Goal: Task Accomplishment & Management: Manage account settings

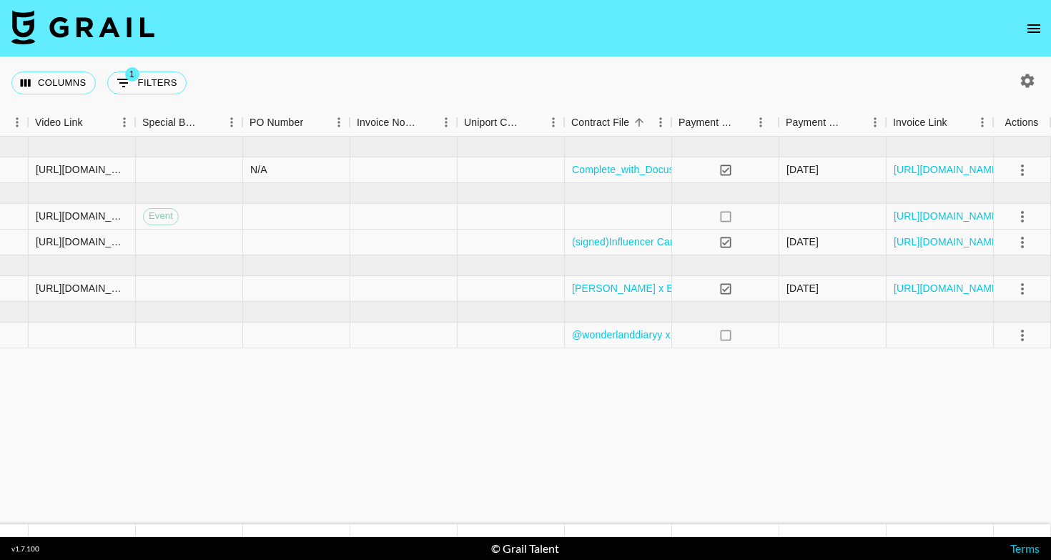
scroll to position [0, 1323]
click at [421, 338] on div at bounding box center [403, 335] width 107 height 26
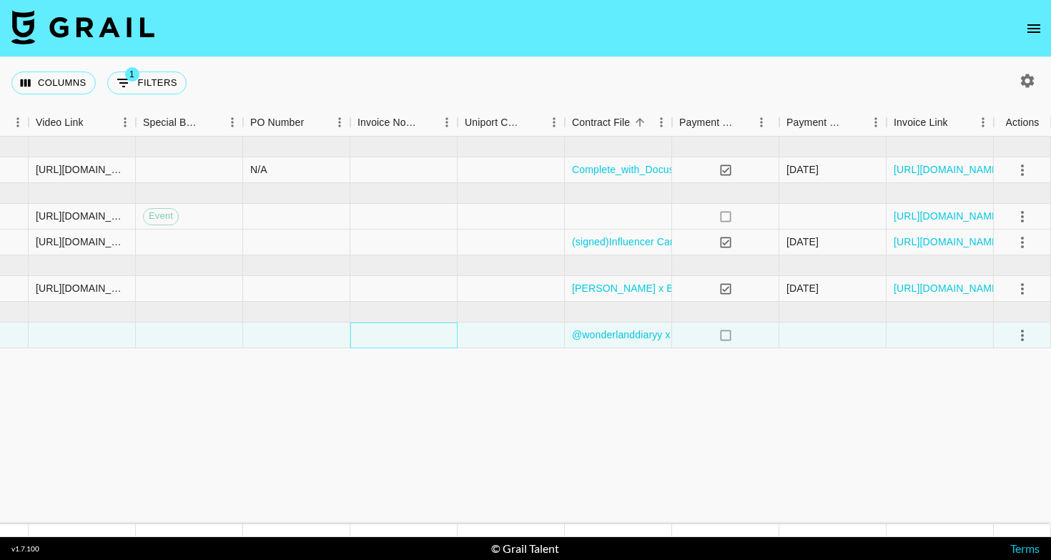
click at [421, 338] on div at bounding box center [403, 335] width 107 height 26
click at [383, 332] on div at bounding box center [403, 335] width 107 height 26
click at [383, 332] on div "x" at bounding box center [425, 302] width 149 height 66
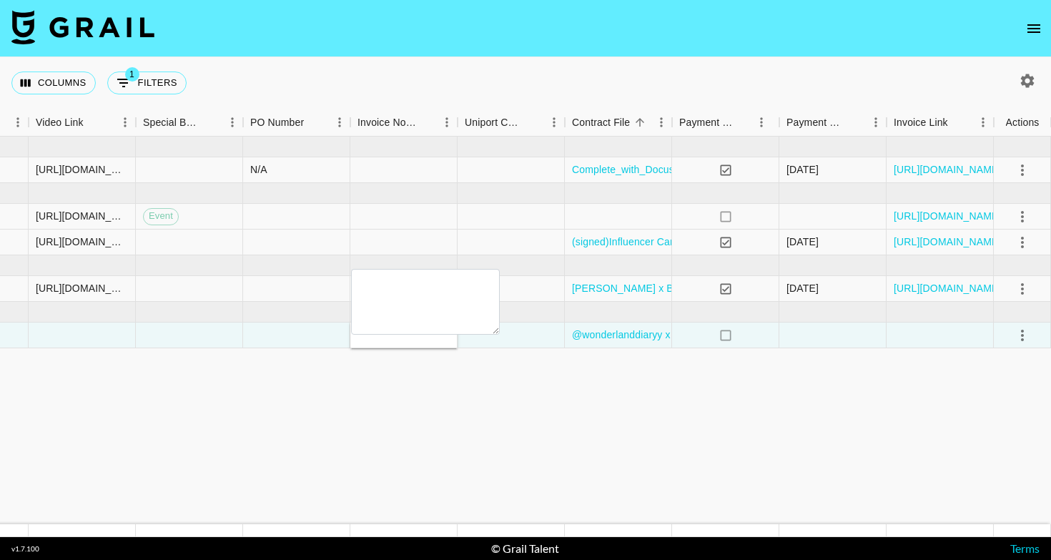
click at [450, 345] on div at bounding box center [403, 335] width 107 height 26
click at [420, 285] on textarea at bounding box center [425, 302] width 149 height 66
paste textarea "INRO GROUP LIMITED VAT GB344380212 CIF: 12509530 10 Arnold Hill Road Arnold, No…"
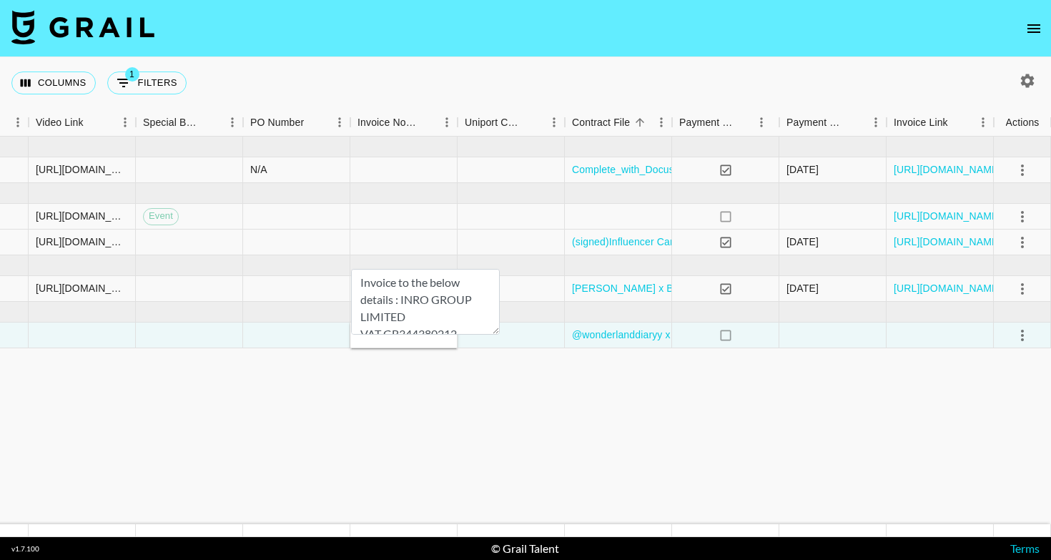
scroll to position [66, 0]
type textarea "Invoice to the below details : INRO GROUP LIMITED VAT GB344380212 CIF: 12509530…"
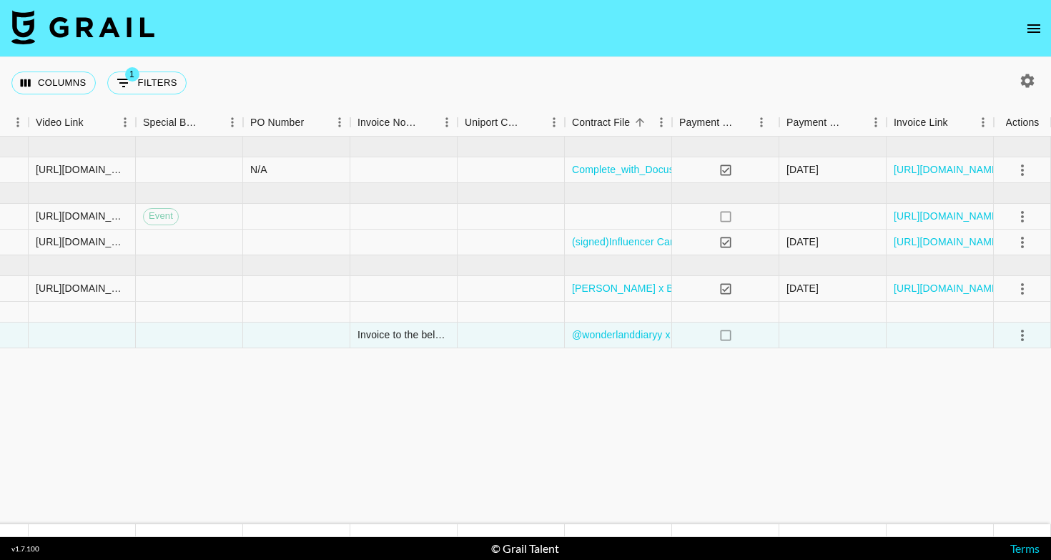
scroll to position [0, 1322]
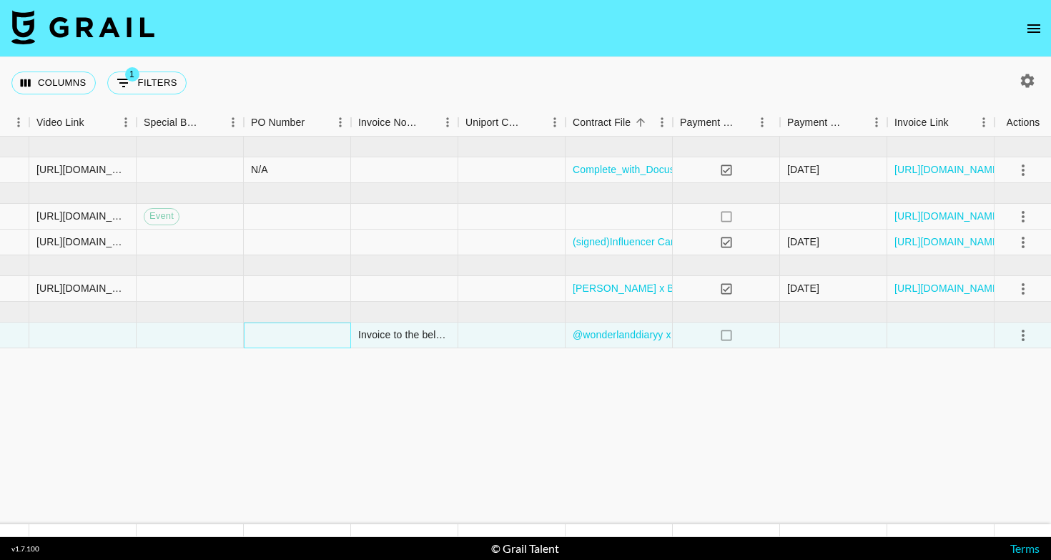
click at [276, 337] on div at bounding box center [297, 335] width 107 height 26
type input "Include - numbuzin no.5 - 2046"
drag, startPoint x: 292, startPoint y: 337, endPoint x: 230, endPoint y: 328, distance: 62.9
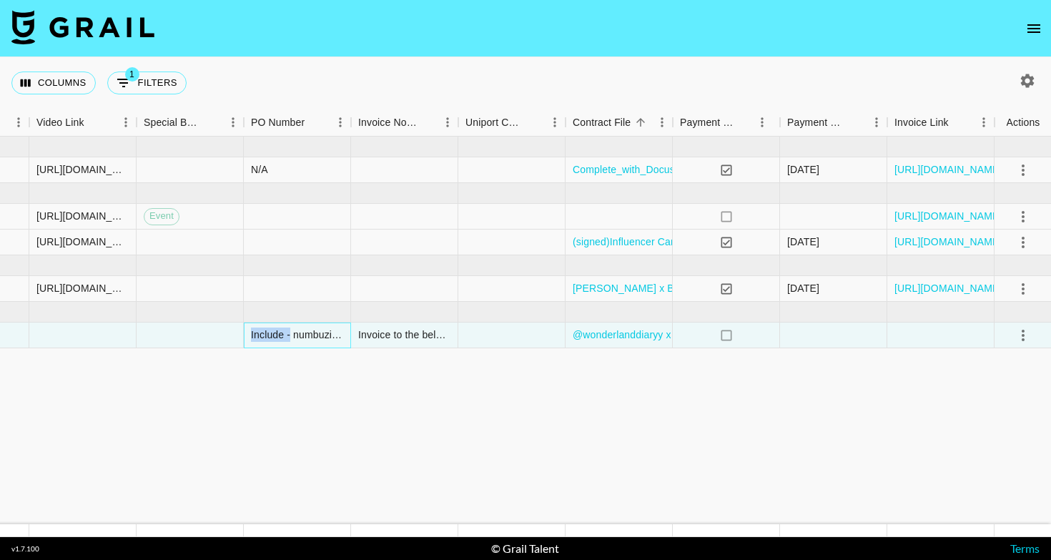
click at [290, 335] on div at bounding box center [297, 335] width 107 height 26
type input "numbuzin no.5 - 2046"
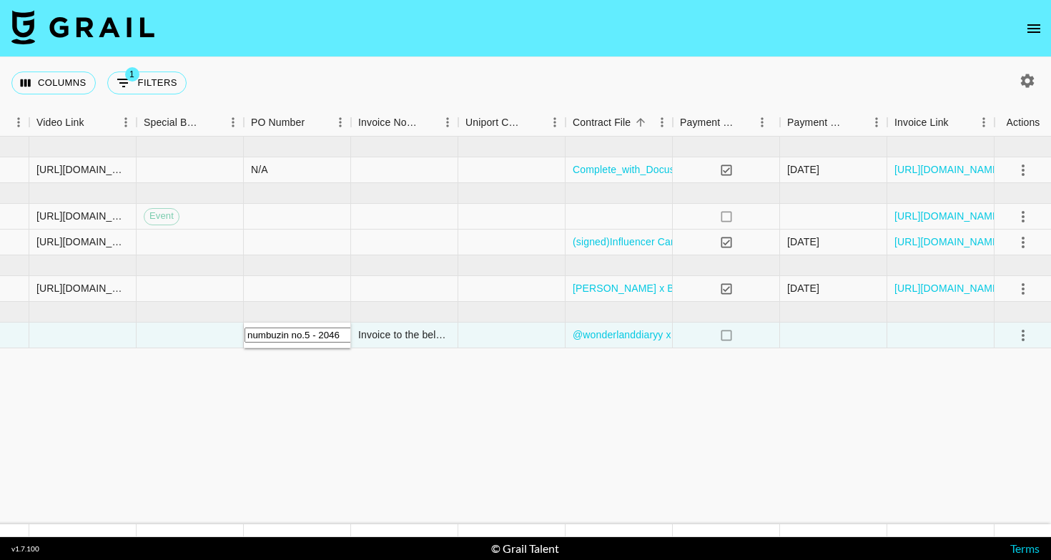
click at [927, 331] on div at bounding box center [940, 335] width 107 height 26
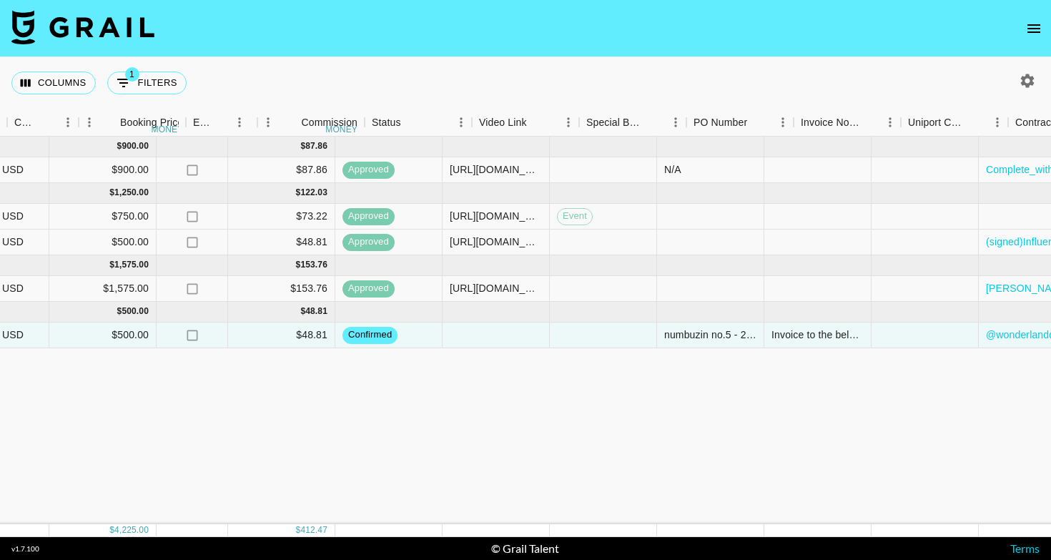
scroll to position [0, 879]
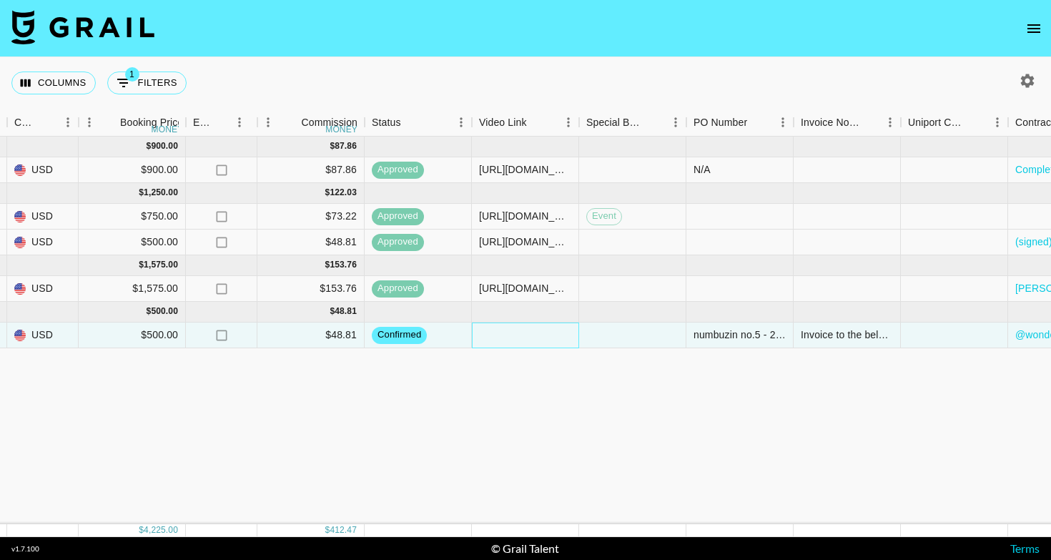
click at [506, 341] on div at bounding box center [525, 335] width 107 height 26
paste input "https://www.tiktok.com/t/ZP8Su25wn/"
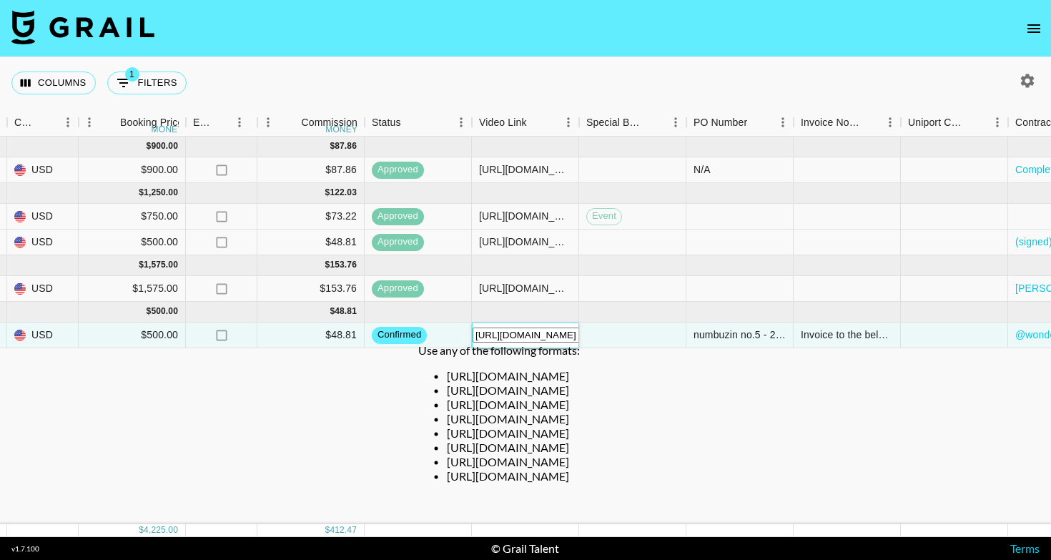
type input "https://www.tiktok.com/t/ZP8Su25wn/"
click at [677, 406] on div "Jun '25 ( 1 ) $ 900.00 $ 87.86 recIg3tQcONSytvRa bianca.miaaa dimple.gurnani@gr…" at bounding box center [308, 331] width 2374 height 388
click at [568, 325] on div "https://www.tiktok.com/t/ZP8Su25wn/" at bounding box center [525, 335] width 107 height 26
drag, startPoint x: 569, startPoint y: 335, endPoint x: 410, endPoint y: 339, distance: 159.5
click at [410, 338] on div "recIC6ozaadUQZTd7 wonderlanddiaryy dimple.gurnani@grail-talent.com INRO GROUP L…" at bounding box center [308, 335] width 2374 height 26
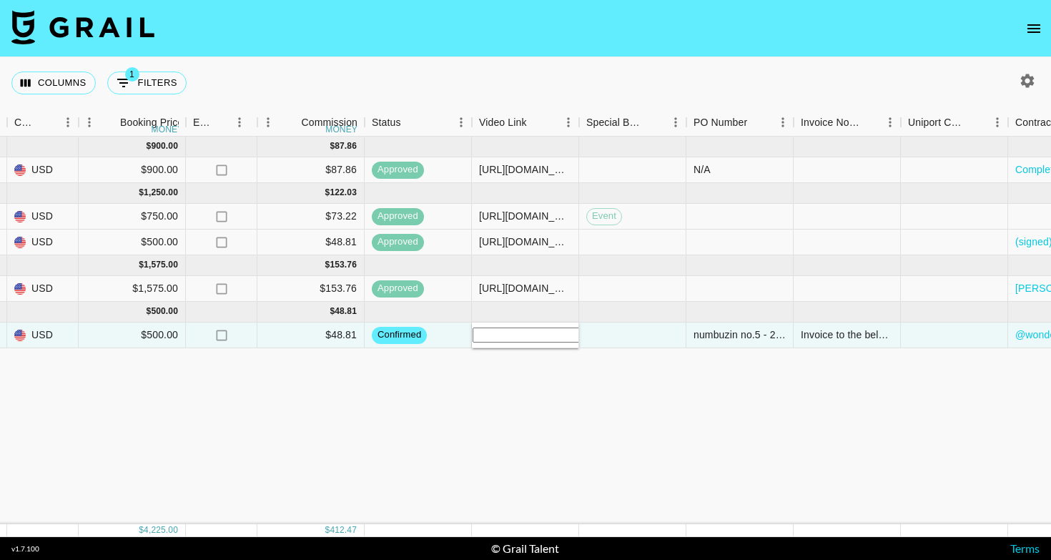
click at [365, 0] on nav at bounding box center [525, 28] width 1051 height 57
click at [511, 337] on div at bounding box center [525, 335] width 107 height 26
type input "https://www.tiktok.com/@wonderlanddiaryy/video/7551574181884775710?is_from_weba…"
click at [601, 374] on div "Jun '25 ( 1 ) $ 900.00 $ 87.86 recIg3tQcONSytvRa bianca.miaaa dimple.gurnani@gr…" at bounding box center [308, 331] width 2374 height 388
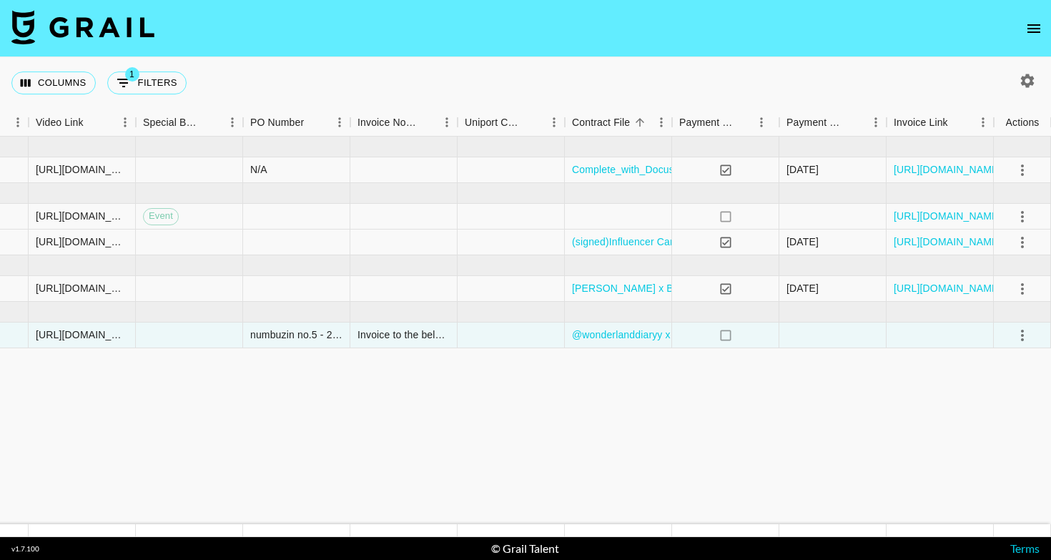
scroll to position [0, 1323]
click at [1025, 334] on icon "select merge strategy" at bounding box center [1022, 335] width 17 height 17
click at [987, 430] on div "Approve" at bounding box center [1021, 423] width 69 height 14
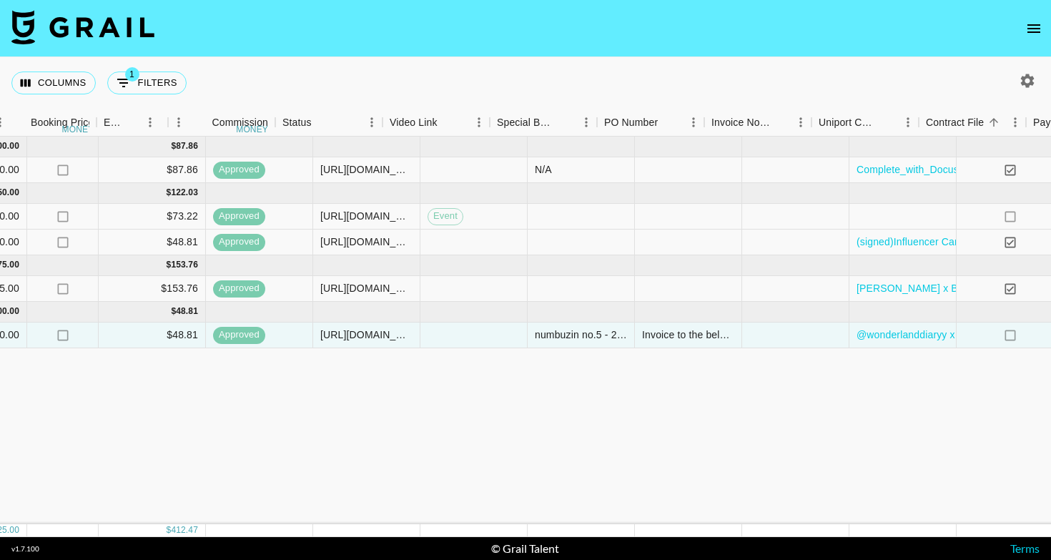
scroll to position [0, 1057]
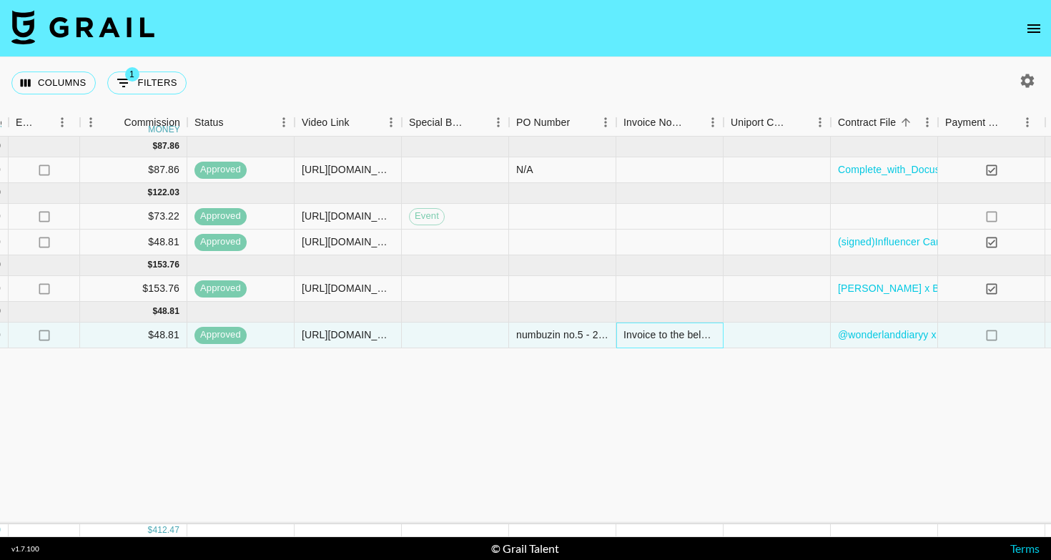
click at [709, 335] on div "Invoice to the below details : INRO GROUP LIMITED VAT GB344380212 CIF: 12509530…" at bounding box center [670, 334] width 92 height 14
click at [609, 427] on div "Jun '25 ( 1 ) $ 900.00 $ 87.86 recIg3tQcONSytvRa bianca.miaaa dimple.gurnani@gr…" at bounding box center [130, 331] width 2374 height 388
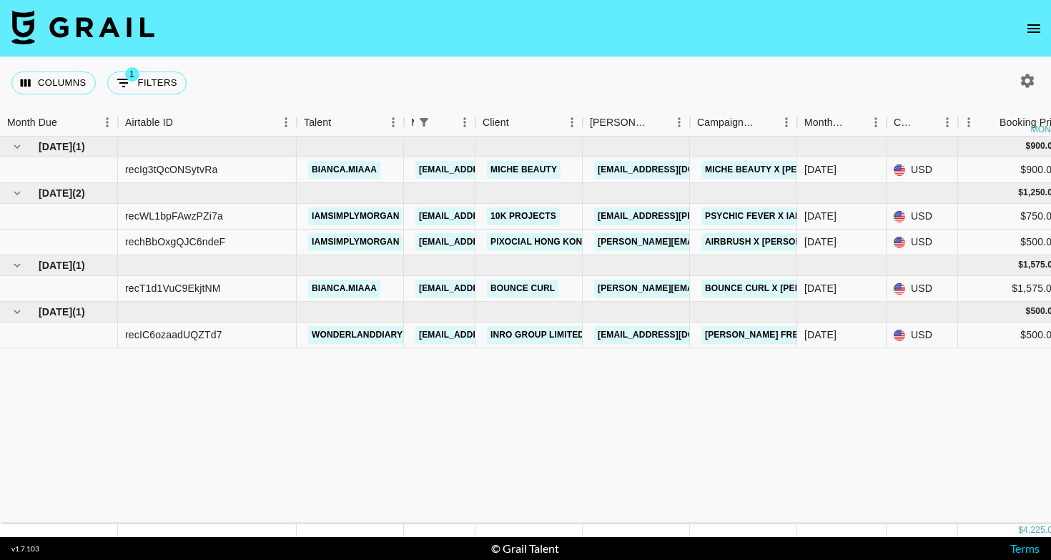
click at [1036, 29] on icon "open drawer" at bounding box center [1033, 28] width 17 height 17
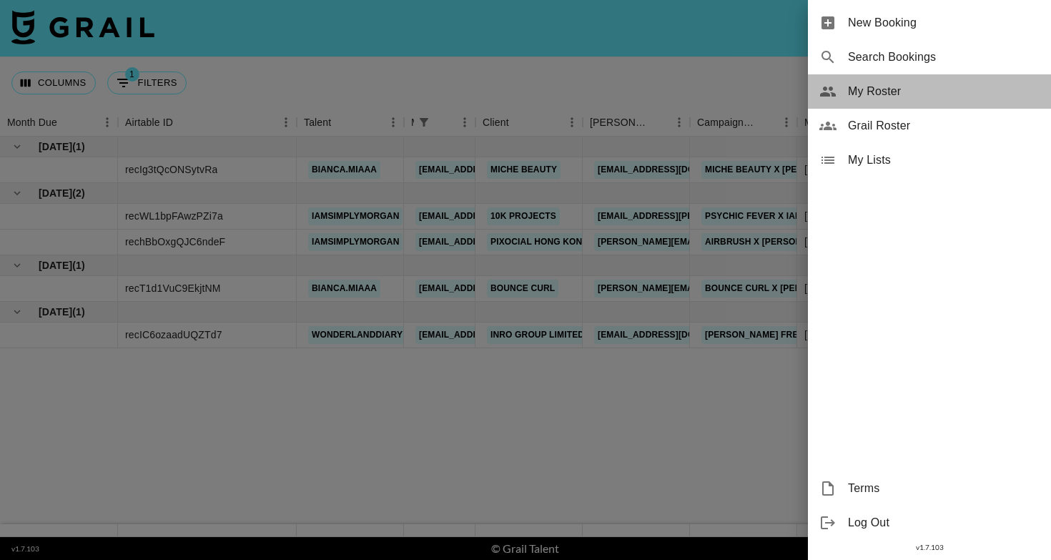
click at [909, 90] on span "My Roster" at bounding box center [944, 91] width 192 height 17
